Goal: Information Seeking & Learning: Find specific fact

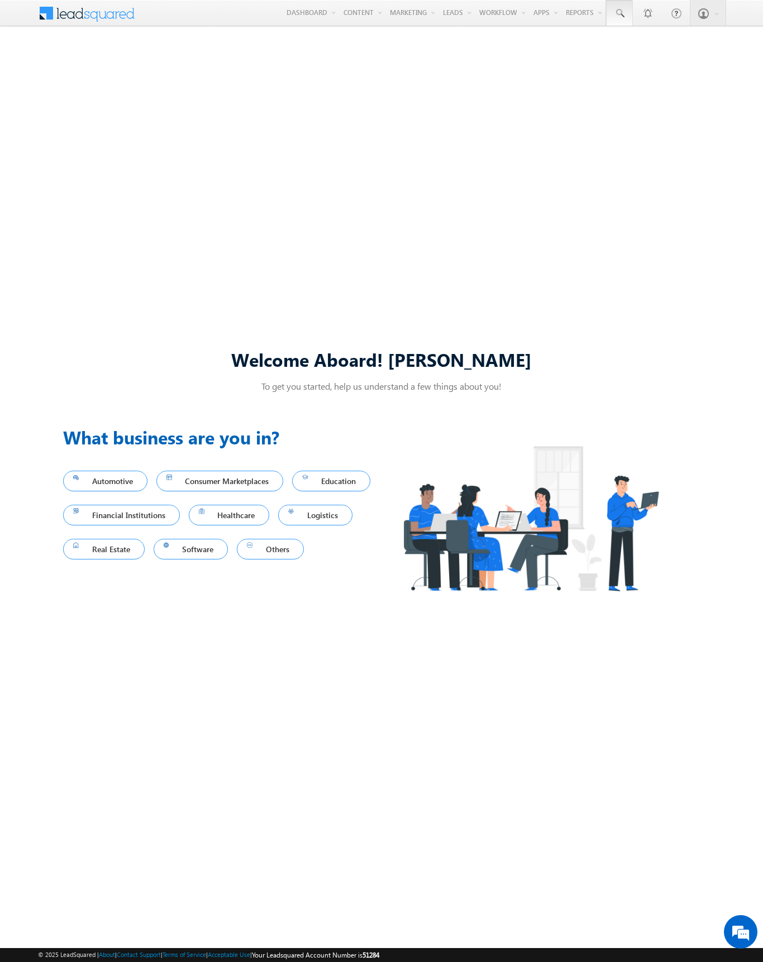
click at [619, 13] on span at bounding box center [619, 13] width 11 height 11
type input "8983316198"
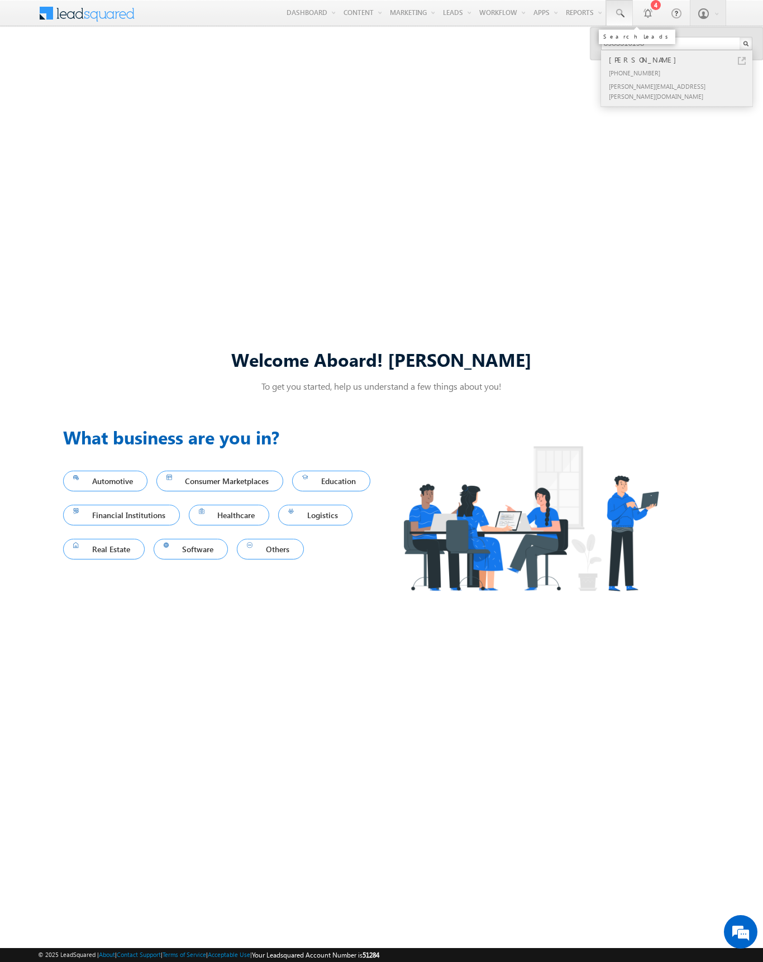
click at [681, 60] on div "[PERSON_NAME]" at bounding box center [682, 60] width 150 height 12
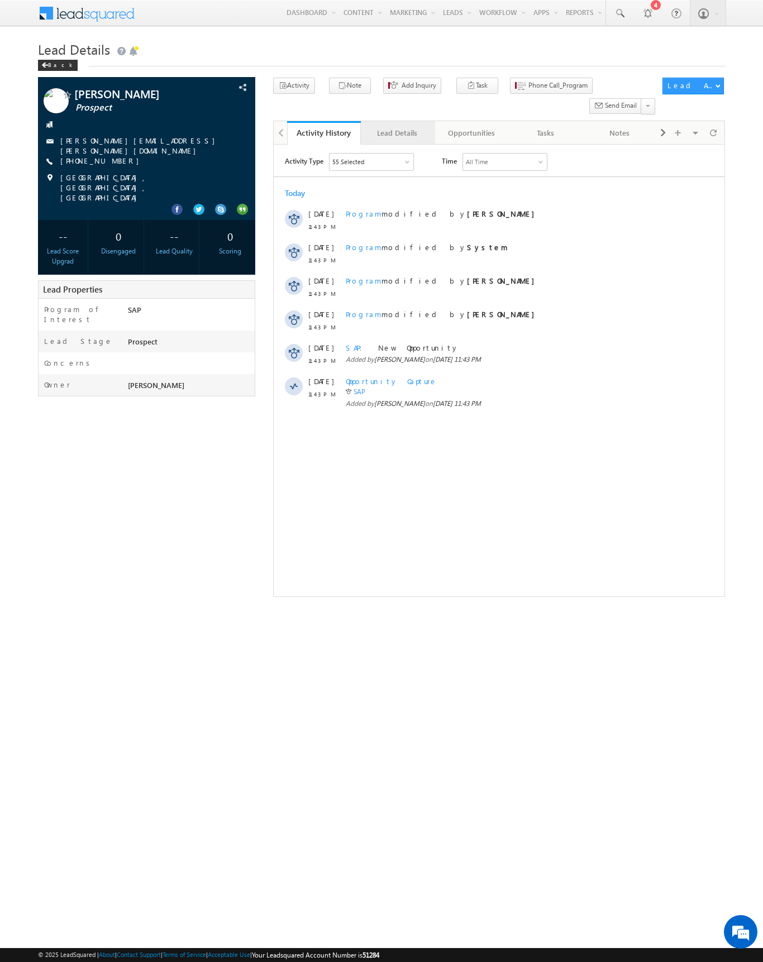
click at [397, 126] on div "Lead Details" at bounding box center [397, 132] width 55 height 13
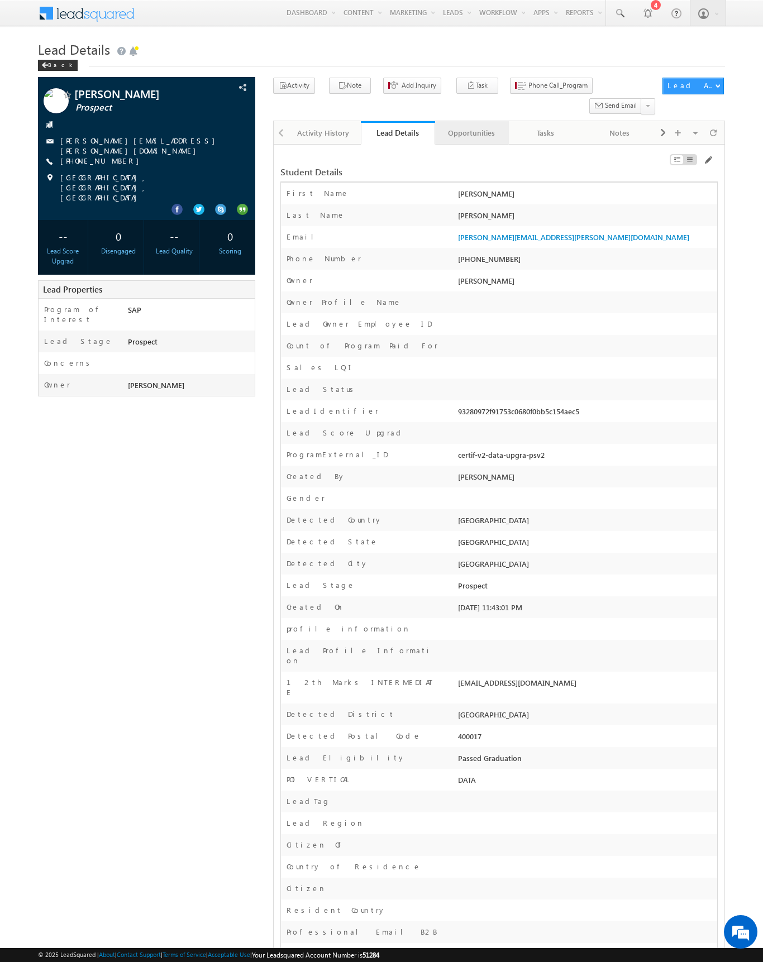
click at [471, 126] on div "Opportunities" at bounding box center [471, 132] width 55 height 13
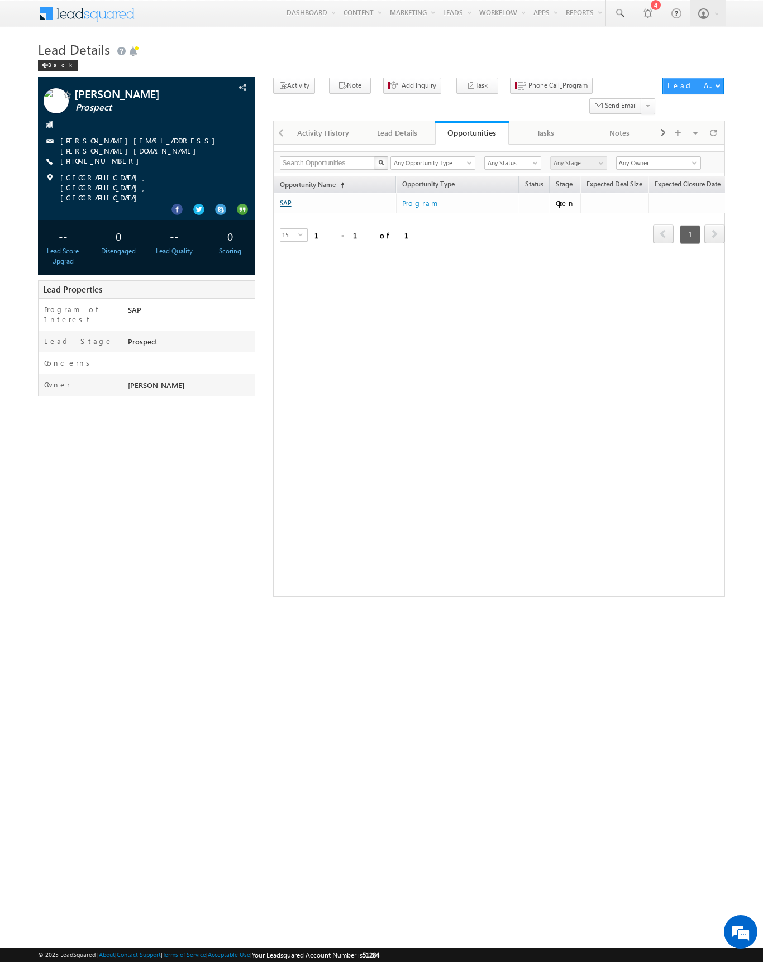
click at [285, 199] on link "SAP" at bounding box center [286, 203] width 12 height 8
